Goal: Navigation & Orientation: Find specific page/section

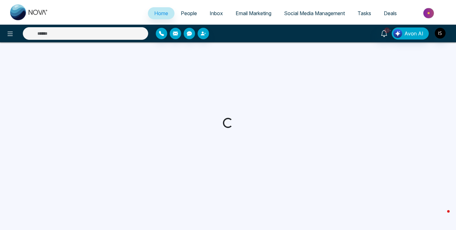
select select "*"
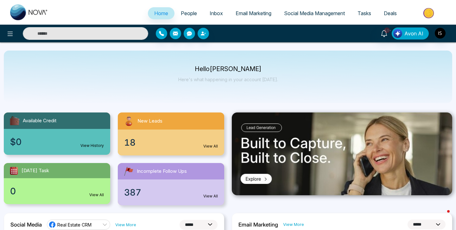
click at [164, 144] on div "18 View All" at bounding box center [171, 143] width 106 height 26
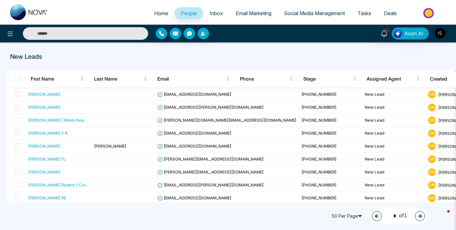
click at [158, 14] on span "Home" at bounding box center [161, 13] width 14 height 6
select select "*"
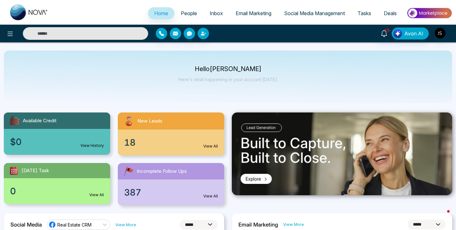
click at [184, 13] on span "People" at bounding box center [189, 13] width 16 height 6
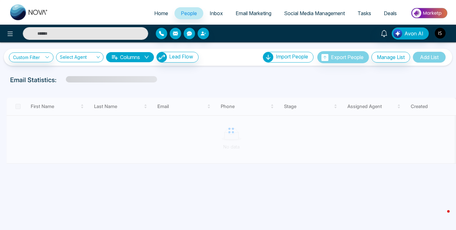
click at [166, 15] on link "Home" at bounding box center [161, 13] width 27 height 12
select select "*"
